Goal: Find contact information: Find contact information

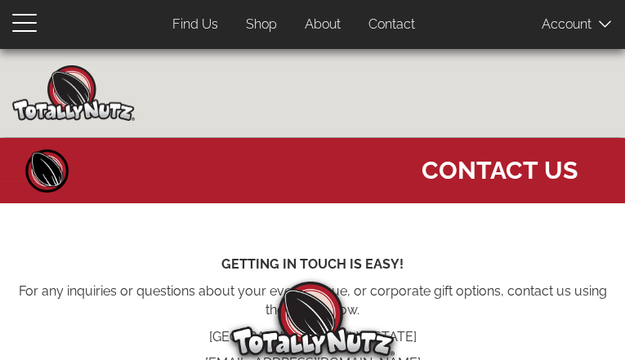
type input "uBRJPbbINvDj"
type input "upezirijo46@gmail.com"
type input "9282933555"
